Goal: Navigation & Orientation: Find specific page/section

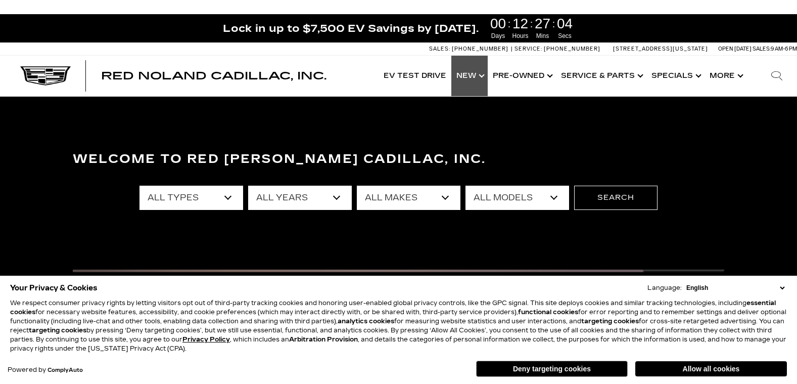
click at [481, 75] on link "Show New" at bounding box center [469, 76] width 36 height 40
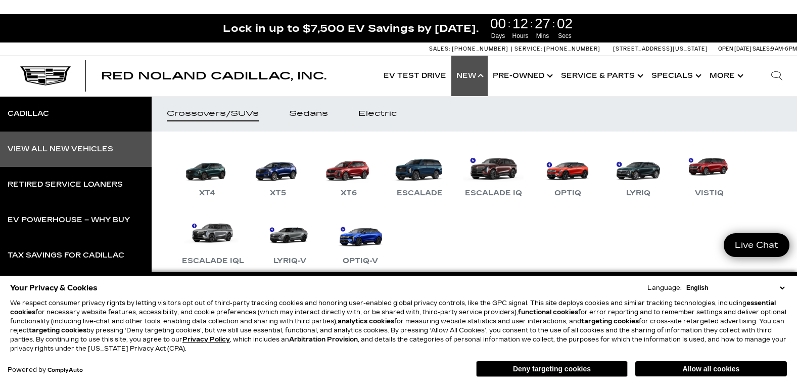
click at [77, 152] on div "View All New Vehicles" at bounding box center [61, 149] width 106 height 7
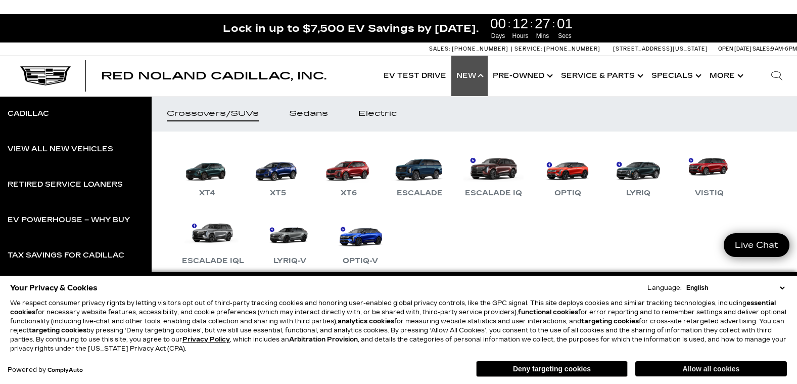
click at [729, 371] on button "Allow all cookies" at bounding box center [711, 368] width 152 height 15
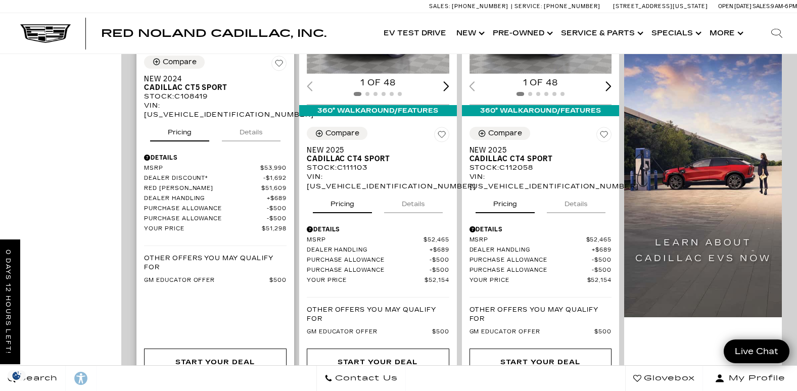
scroll to position [623, 0]
